Goal: Task Accomplishment & Management: Use online tool/utility

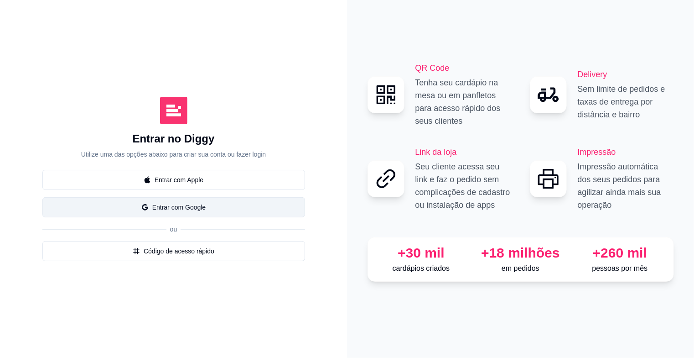
click at [191, 211] on button "Entrar com Google" at bounding box center [173, 207] width 263 height 20
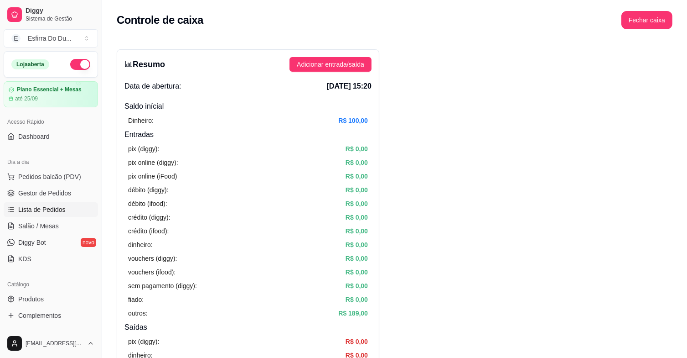
click at [43, 202] on link "Lista de Pedidos" at bounding box center [51, 209] width 94 height 15
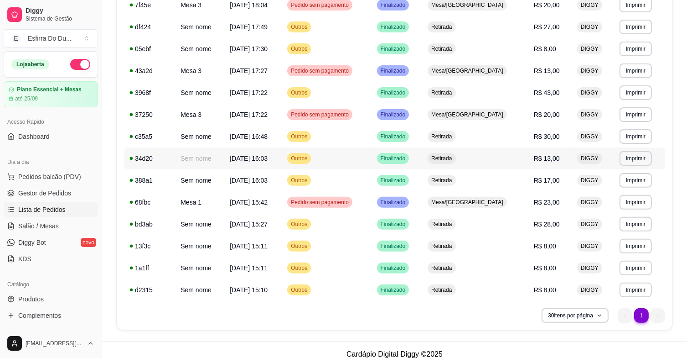
scroll to position [256, 0]
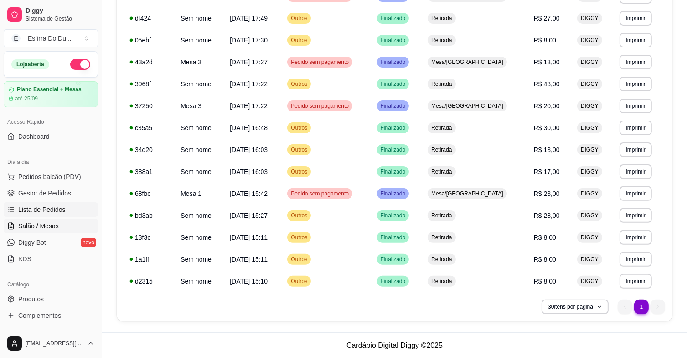
click at [27, 225] on span "Salão / Mesas" at bounding box center [38, 225] width 41 height 9
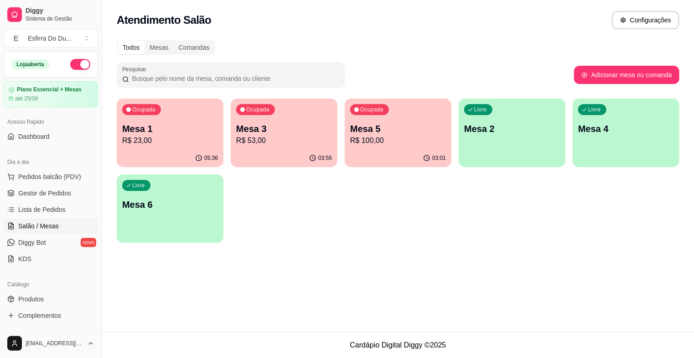
click at [181, 140] on p "R$ 23,00" at bounding box center [170, 140] width 96 height 11
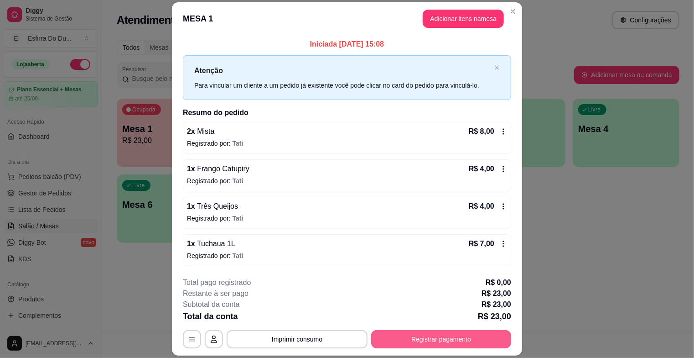
click at [445, 343] on button "Registrar pagamento" at bounding box center [441, 339] width 140 height 18
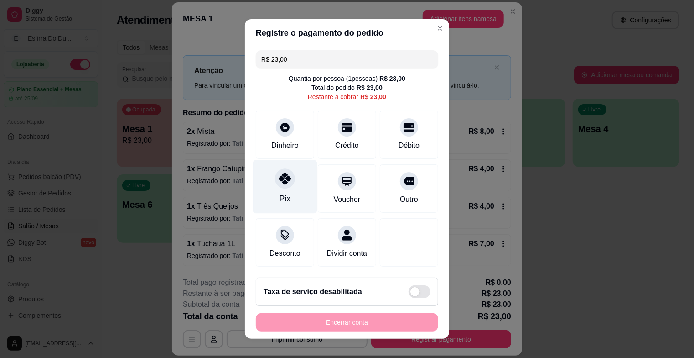
drag, startPoint x: 279, startPoint y: 198, endPoint x: 284, endPoint y: 207, distance: 10.0
click at [280, 199] on div "Pix" at bounding box center [285, 198] width 11 height 12
type input "R$ 0,00"
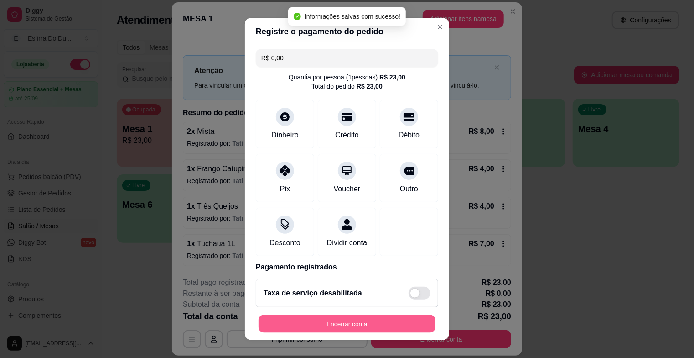
click at [326, 325] on button "Encerrar conta" at bounding box center [347, 323] width 177 height 18
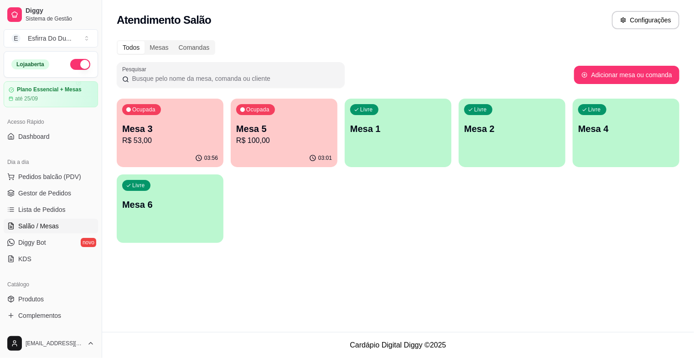
click at [319, 131] on p "Mesa 5" at bounding box center [284, 128] width 96 height 13
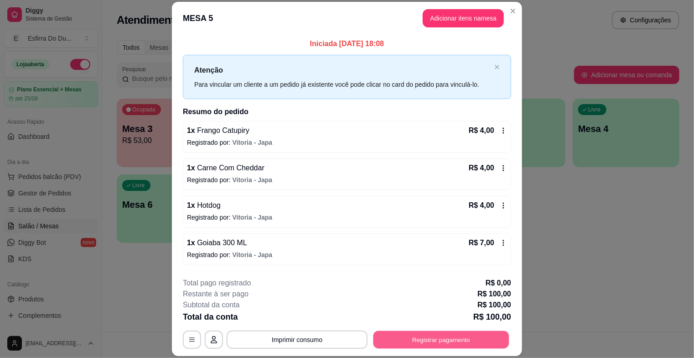
click at [446, 339] on button "Registrar pagamento" at bounding box center [441, 340] width 136 height 18
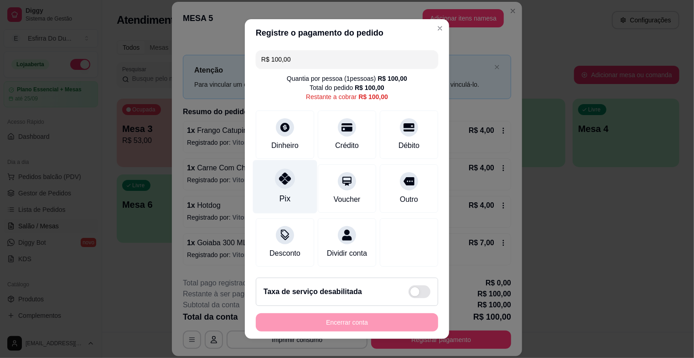
click at [268, 179] on div "Pix" at bounding box center [285, 186] width 64 height 53
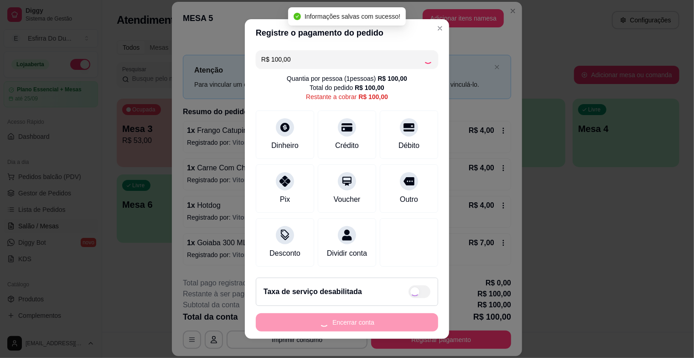
type input "R$ 0,00"
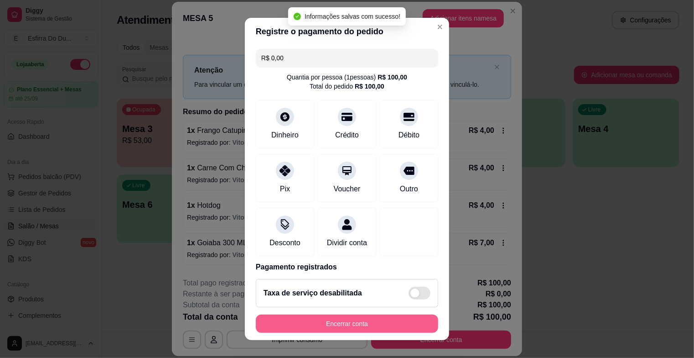
click at [321, 327] on button "Encerrar conta" at bounding box center [347, 323] width 182 height 18
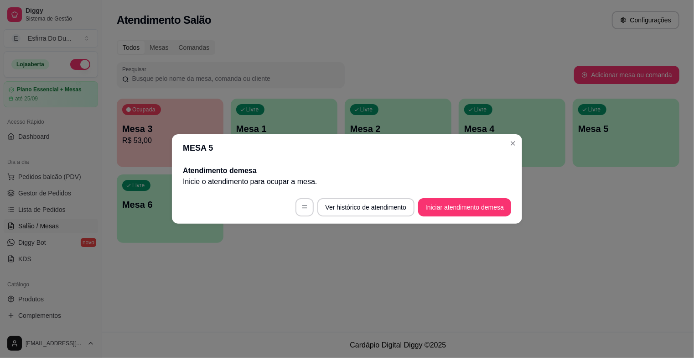
click at [286, 171] on h2 "Atendimento de mesa" at bounding box center [347, 170] width 328 height 11
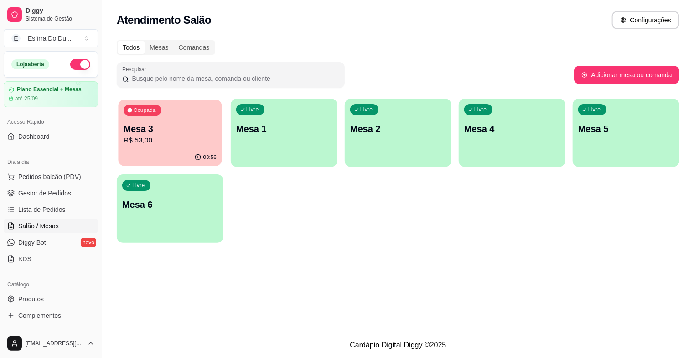
click at [194, 114] on div "Ocupada Mesa 3 R$ 53,00" at bounding box center [171, 123] width 104 height 49
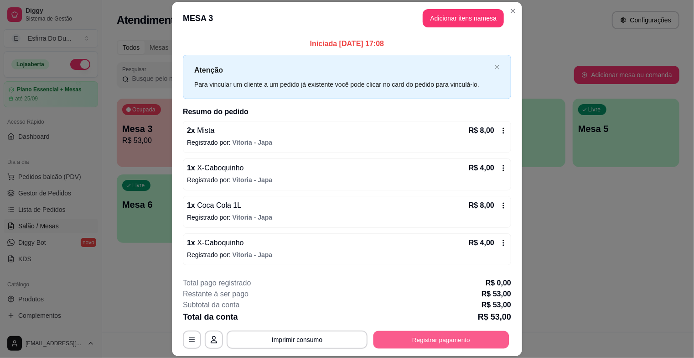
click at [451, 337] on button "Registrar pagamento" at bounding box center [441, 340] width 136 height 18
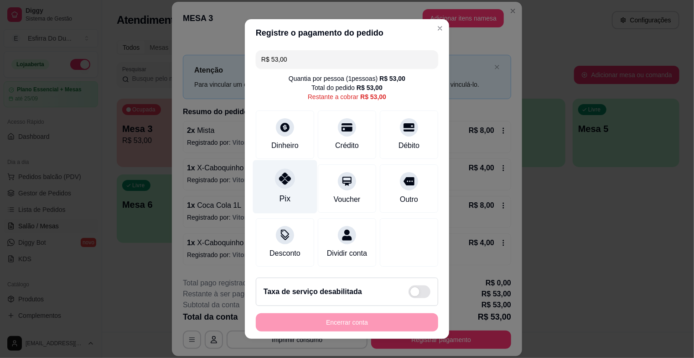
click at [288, 176] on div at bounding box center [285, 178] width 20 height 20
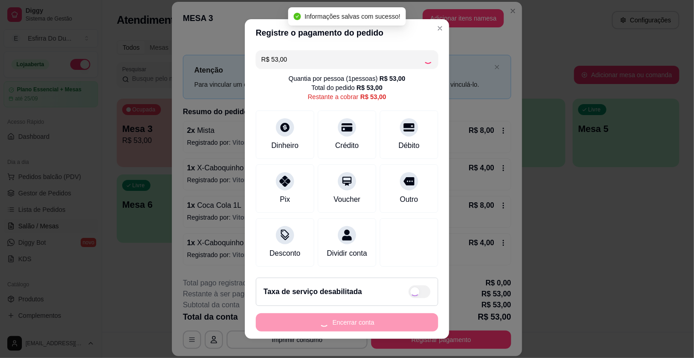
type input "R$ 0,00"
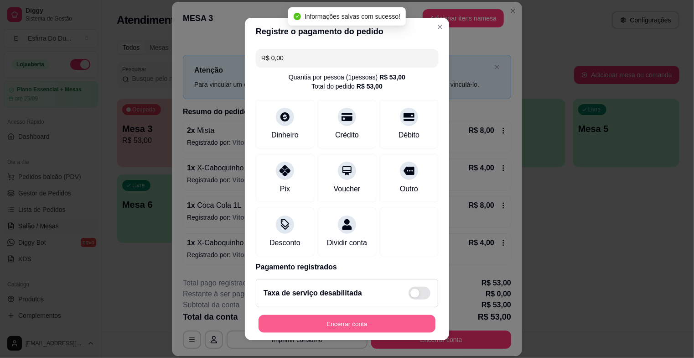
click at [306, 321] on button "Encerrar conta" at bounding box center [347, 323] width 177 height 18
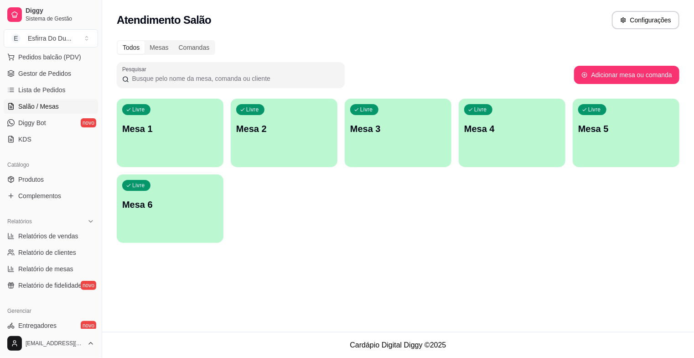
scroll to position [137, 0]
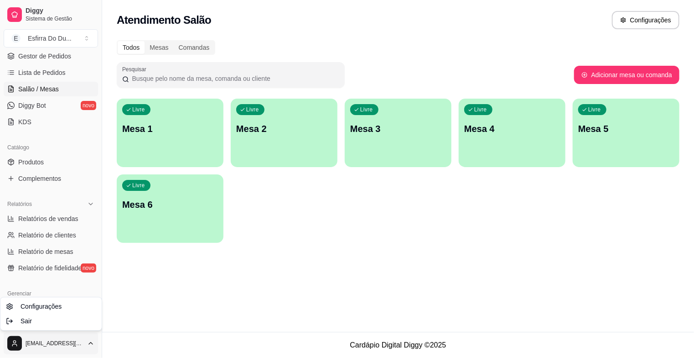
click at [15, 342] on html "Diggy Sistema de Gestão E Esfirra Do Du ... Loja aberta Plano Essencial + Mesas…" at bounding box center [347, 179] width 694 height 358
click at [26, 323] on span "Sair" at bounding box center [26, 320] width 11 height 9
